Goal: Learn about a topic: Learn about a topic

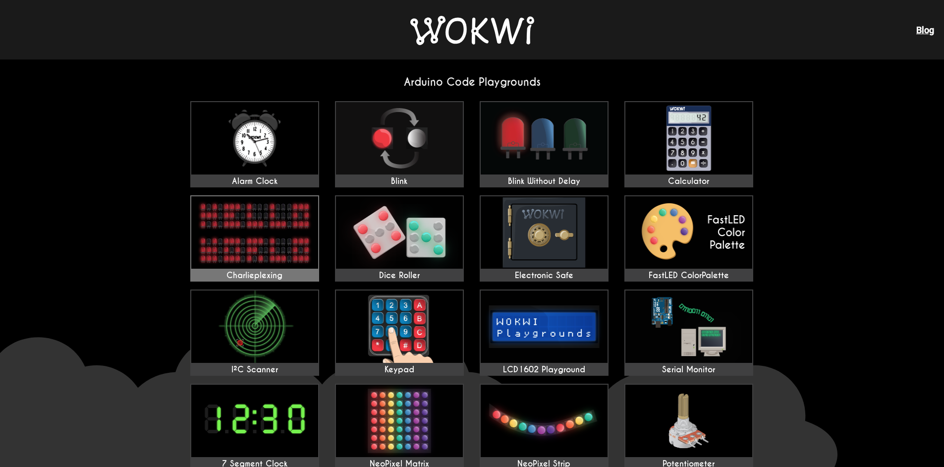
click at [266, 217] on img at bounding box center [254, 232] width 127 height 72
